Goal: Download file/media

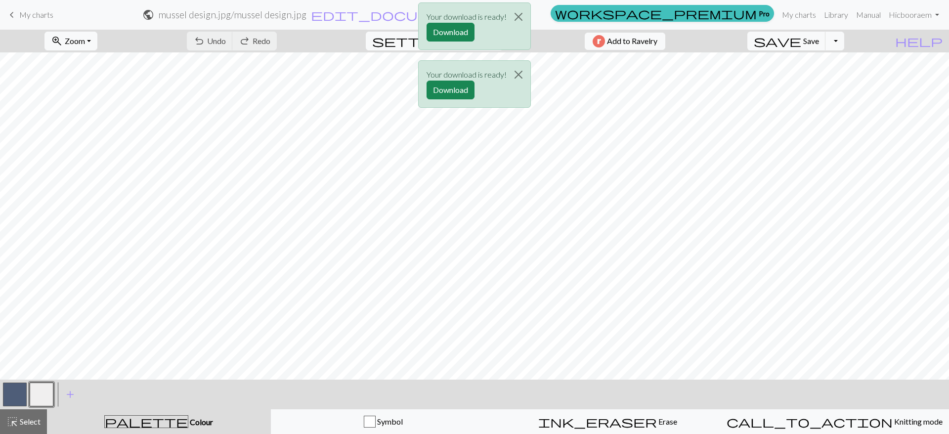
click at [862, 40] on div "Your download is ready! Download Your download is ready! Download" at bounding box center [474, 58] width 949 height 116
click at [857, 41] on div "Your download is ready! Download Your download is ready! Download" at bounding box center [474, 58] width 949 height 116
click at [443, 87] on button "Download" at bounding box center [450, 90] width 48 height 19
click at [37, 13] on div "Your download is ready! Download" at bounding box center [474, 29] width 949 height 58
click at [12, 13] on div "Your download is ready! Download" at bounding box center [474, 29] width 949 height 58
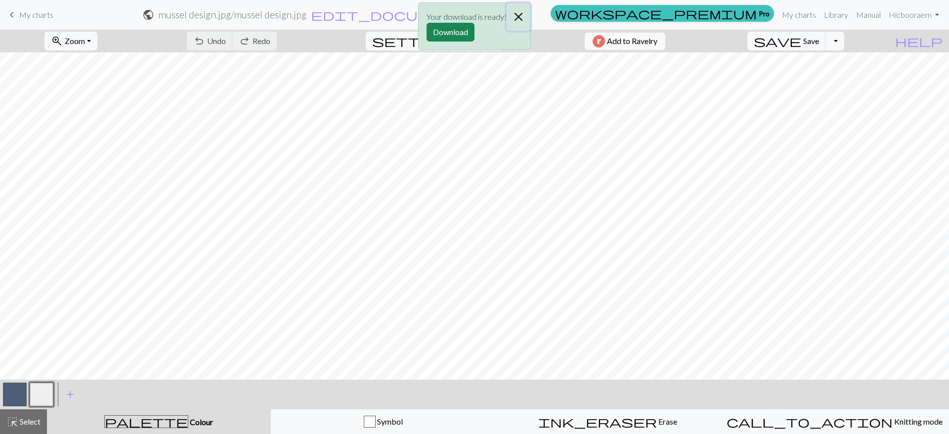
click at [519, 15] on button "Close" at bounding box center [519, 17] width 24 height 28
click at [20, 11] on span "My charts" at bounding box center [36, 14] width 34 height 9
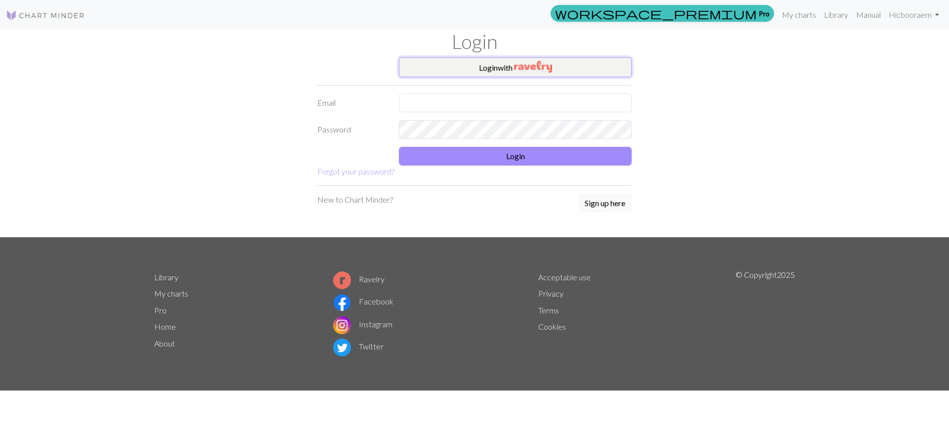
click at [478, 64] on button "Login with" at bounding box center [515, 67] width 233 height 20
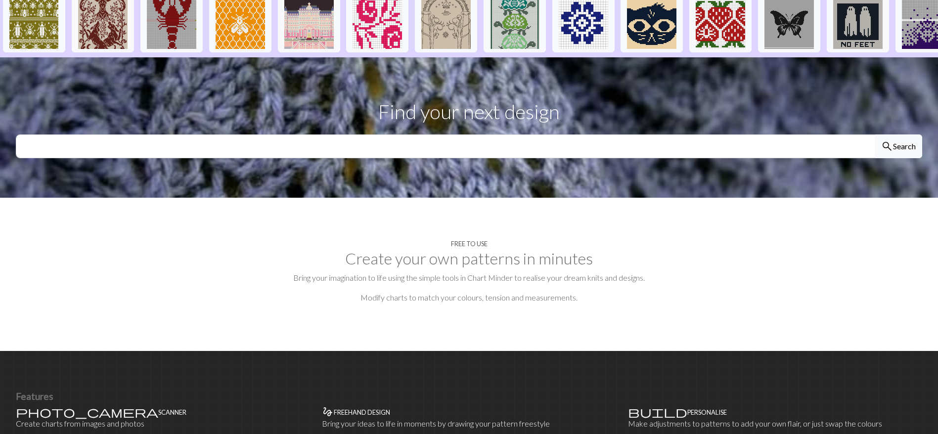
scroll to position [242, 0]
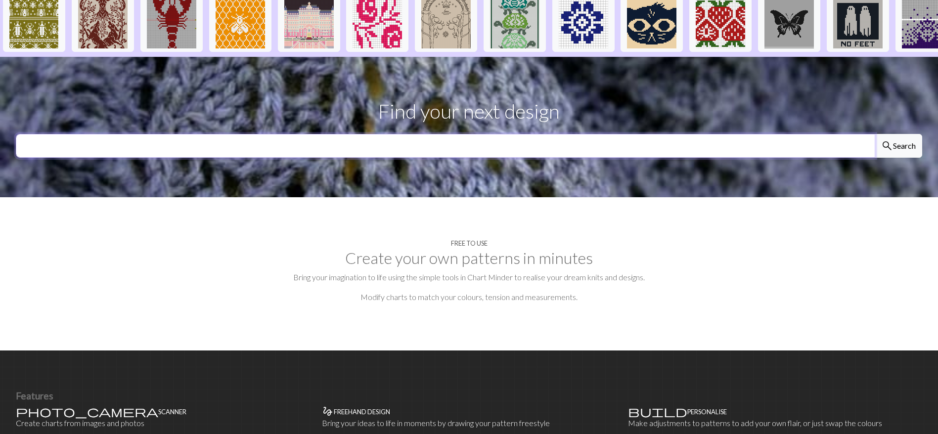
click at [118, 158] on input "text" at bounding box center [445, 146] width 859 height 24
type input "fish"
click at [874, 134] on button "search Search" at bounding box center [897, 146] width 47 height 24
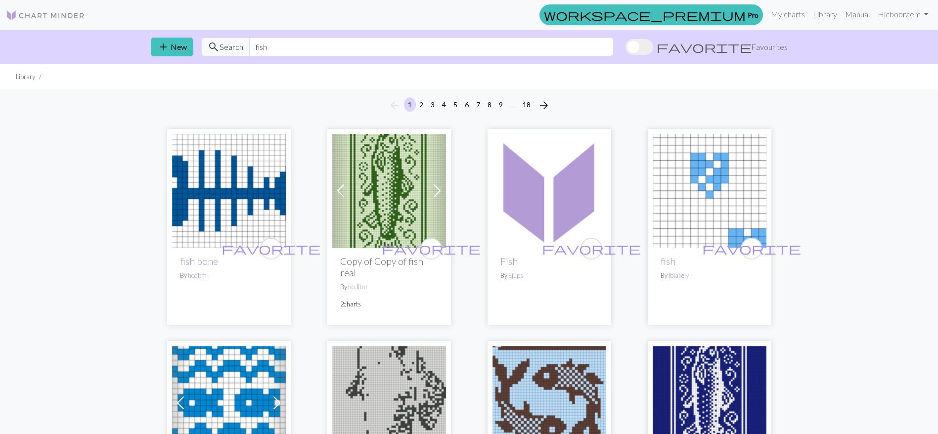
click at [382, 261] on h2 "Copy of Copy of fish real" at bounding box center [389, 267] width 98 height 23
click at [437, 188] on span at bounding box center [437, 191] width 16 height 16
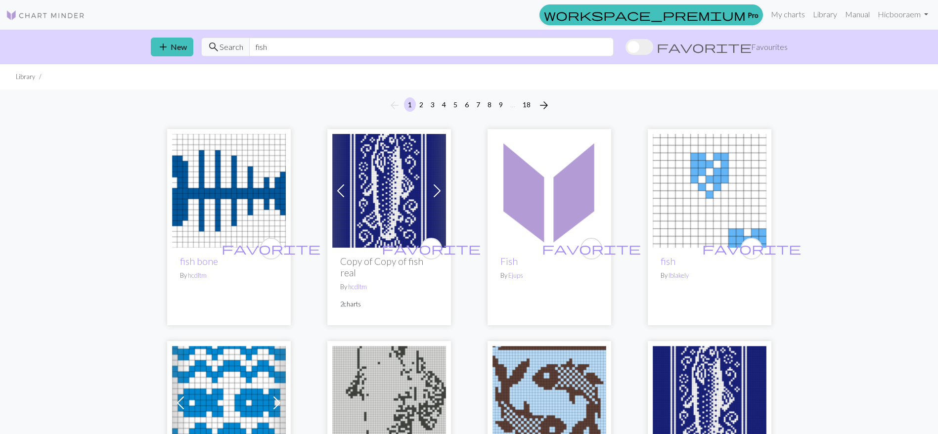
click at [390, 189] on img at bounding box center [389, 191] width 114 height 114
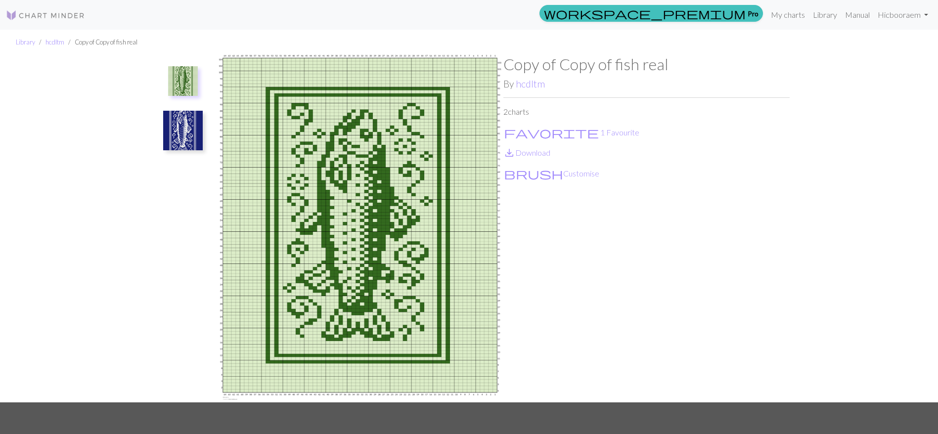
click at [349, 191] on img at bounding box center [360, 228] width 286 height 347
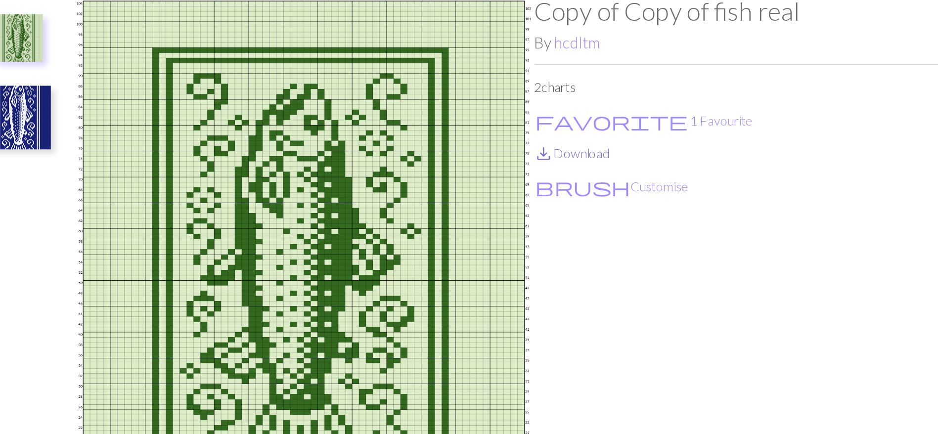
click at [537, 152] on link "save_alt Download" at bounding box center [526, 152] width 47 height 9
